Goal: Navigation & Orientation: Find specific page/section

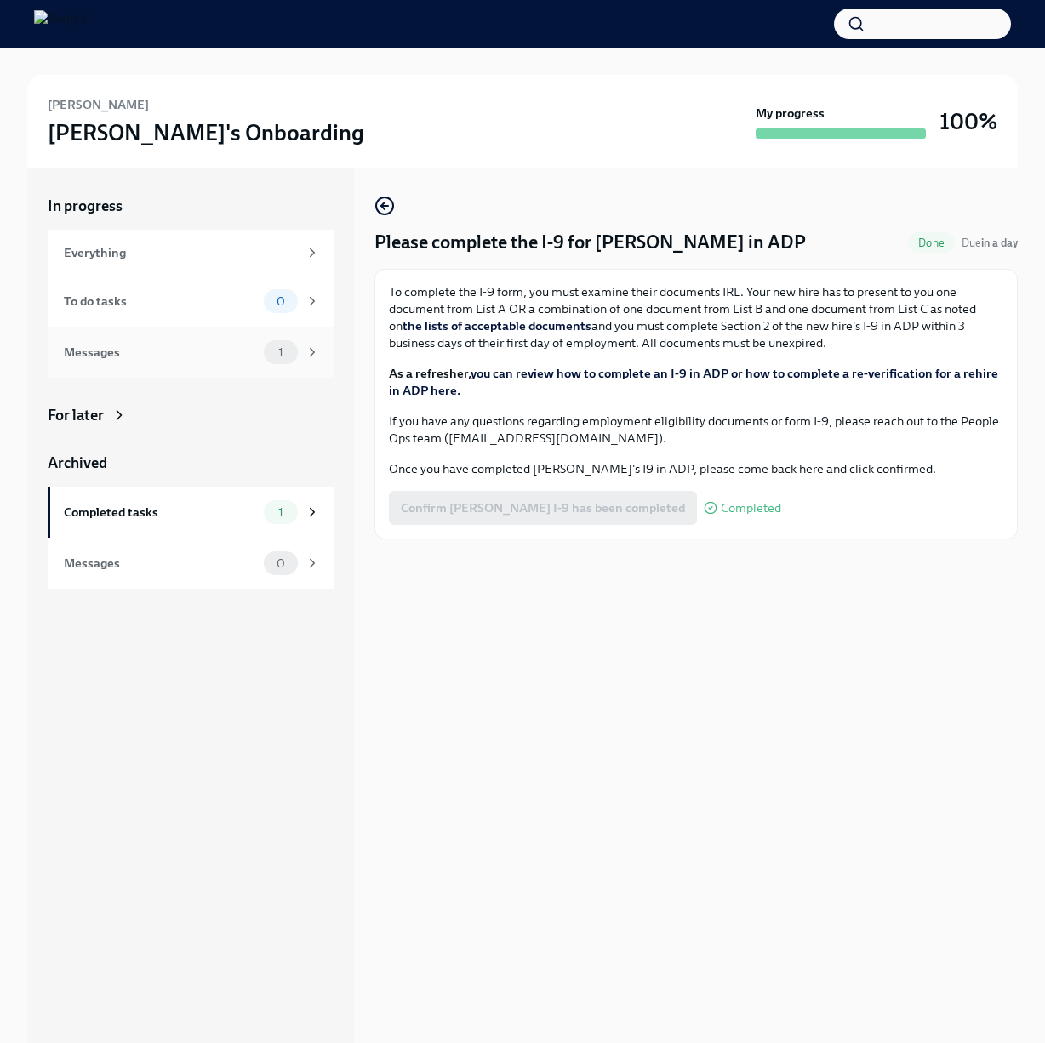
click at [163, 364] on div "Messages 1" at bounding box center [191, 352] width 286 height 51
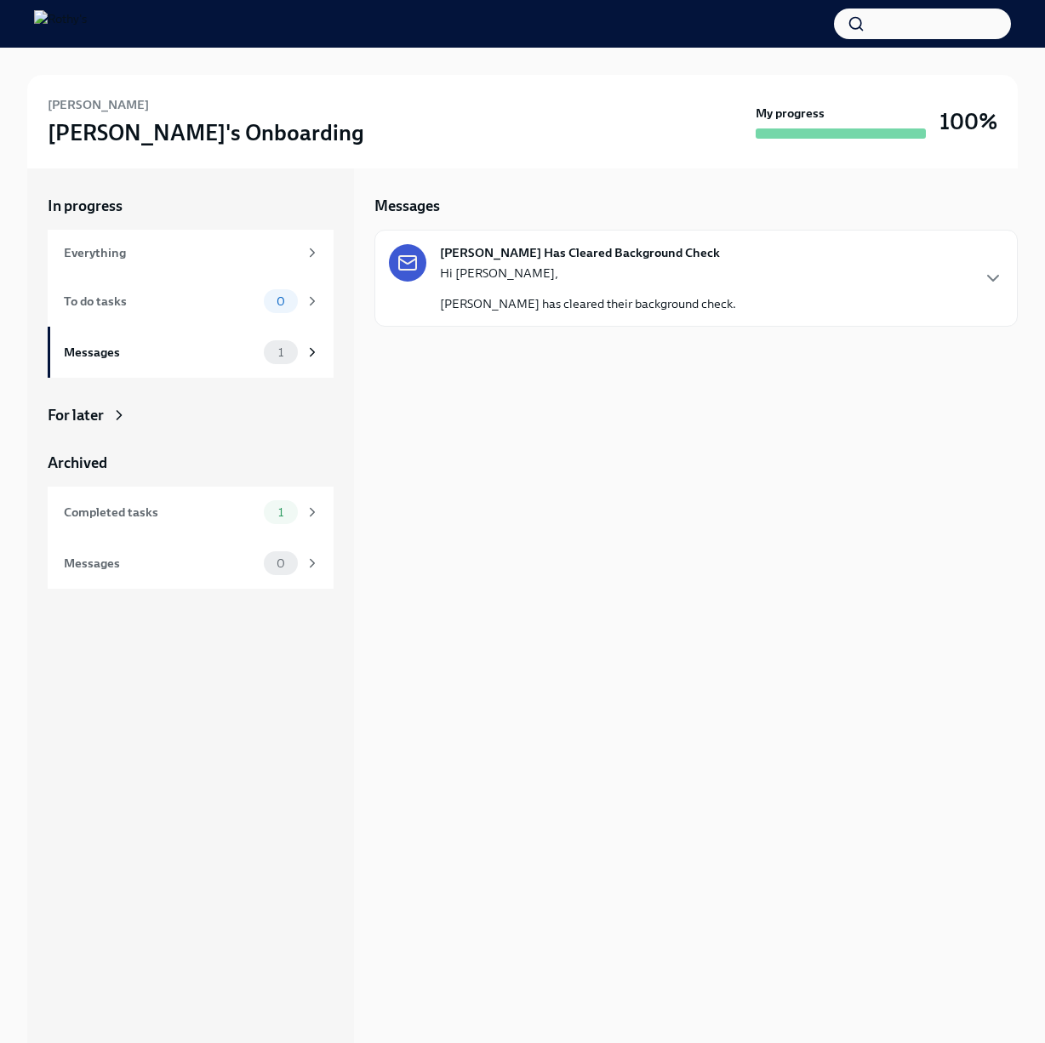
click at [577, 296] on p "[PERSON_NAME] has cleared their background check." at bounding box center [588, 303] width 296 height 17
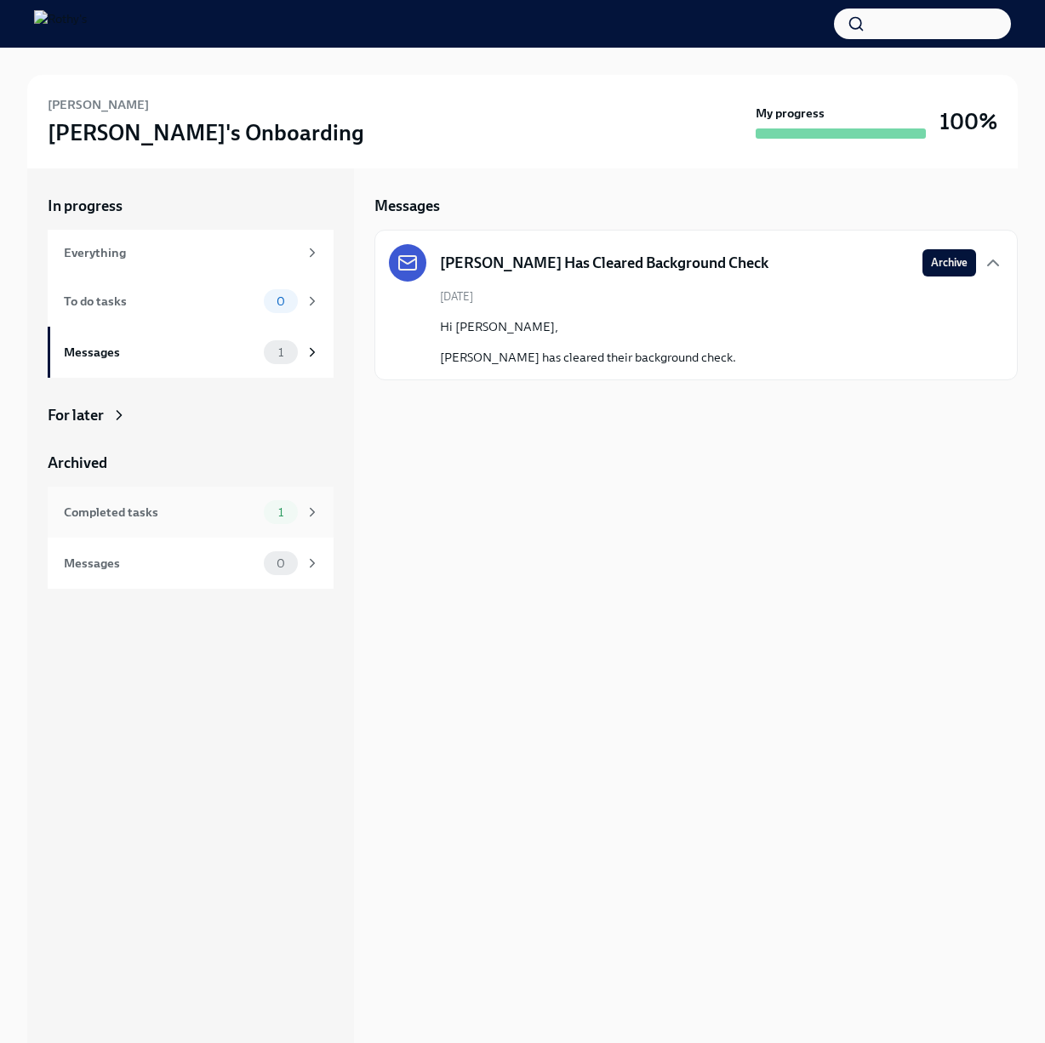
click at [179, 522] on div "Completed tasks 1" at bounding box center [192, 512] width 256 height 24
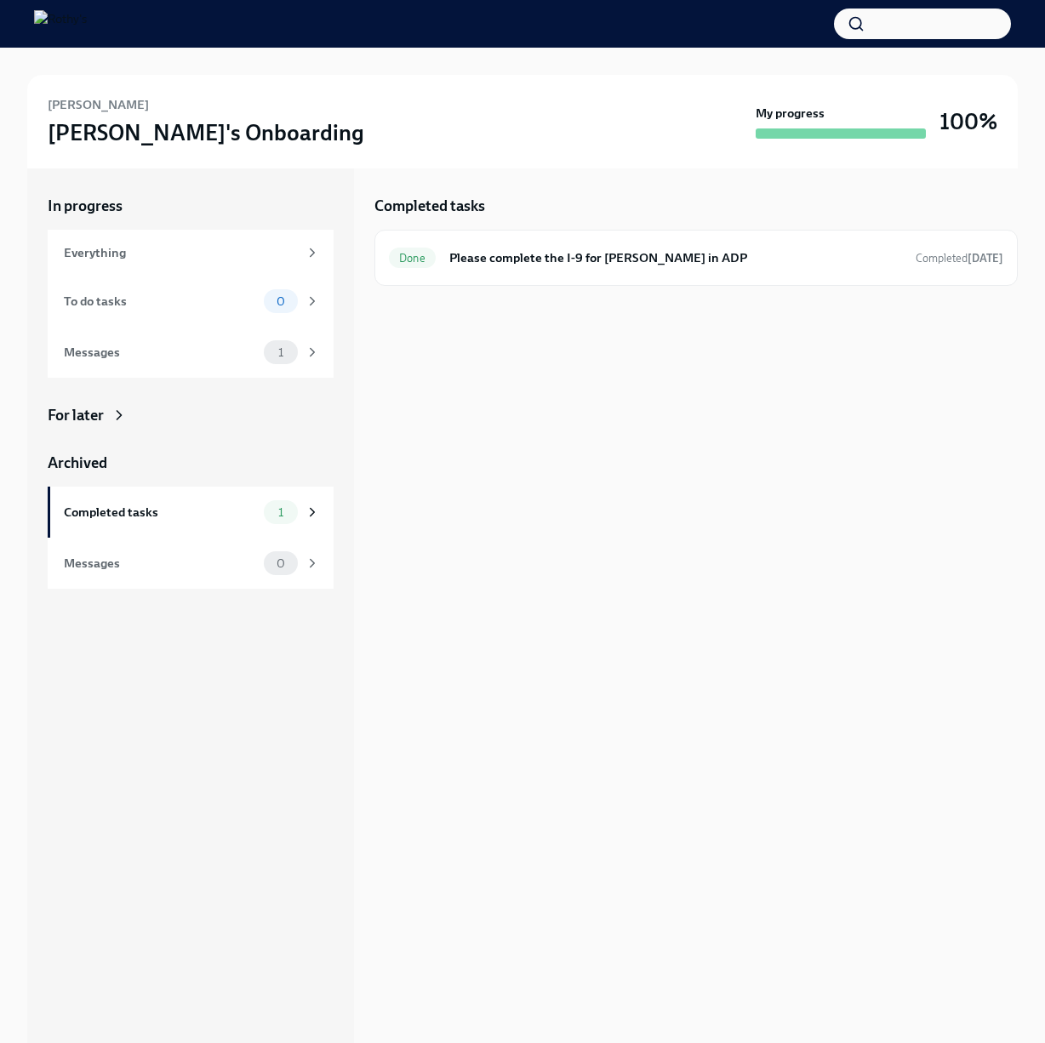
click at [83, 215] on div "In progress" at bounding box center [191, 206] width 286 height 20
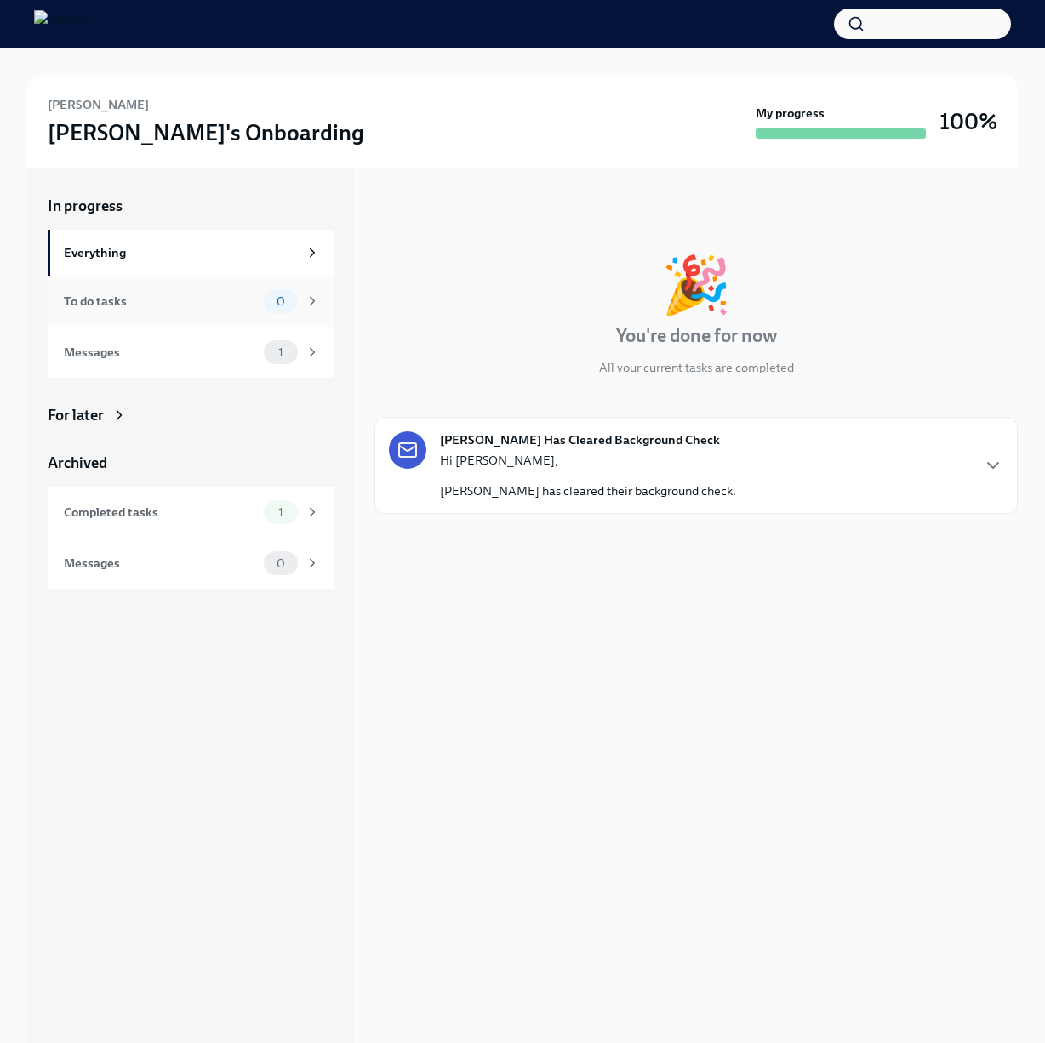
click at [109, 286] on div "To do tasks 0" at bounding box center [191, 301] width 286 height 51
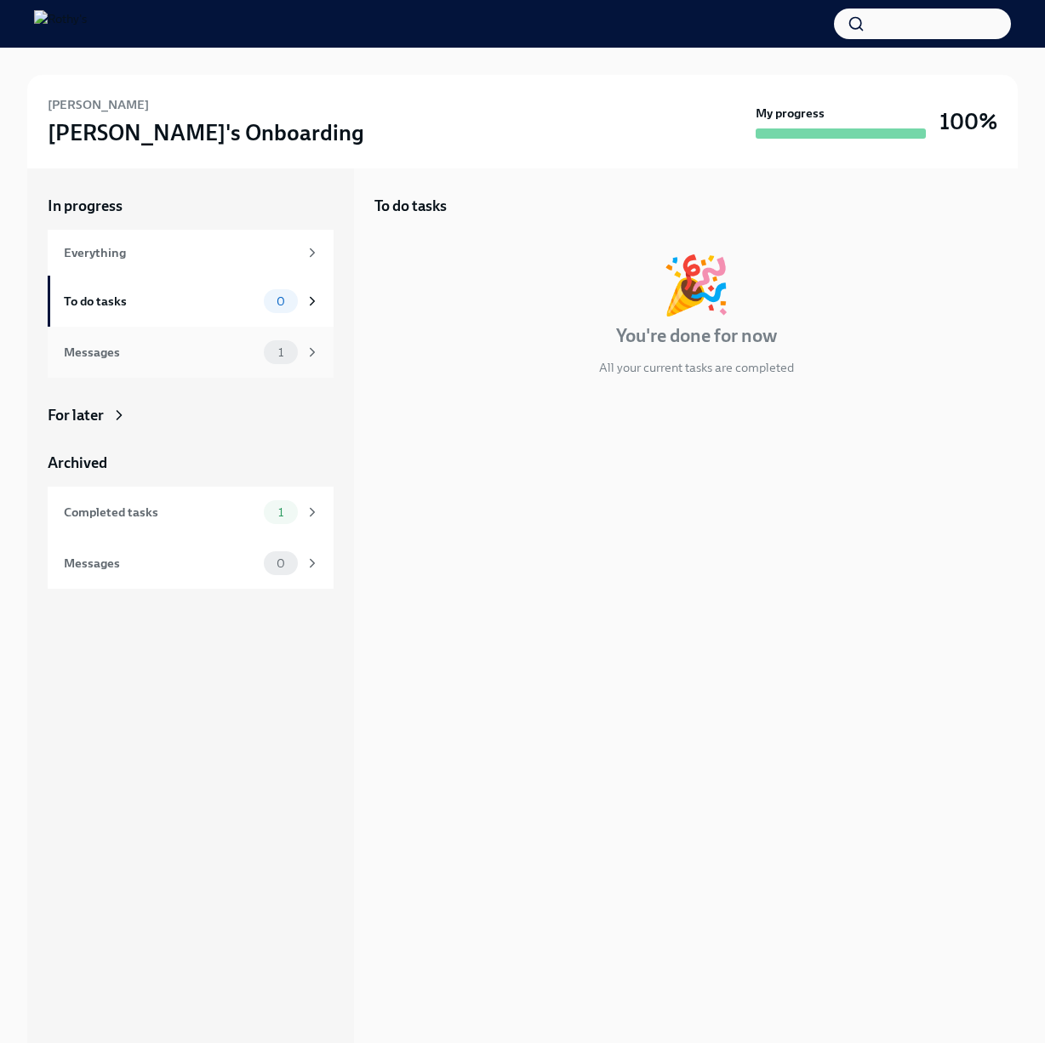
click at [111, 332] on div "Messages 1" at bounding box center [191, 352] width 286 height 51
